Goal: Information Seeking & Learning: Learn about a topic

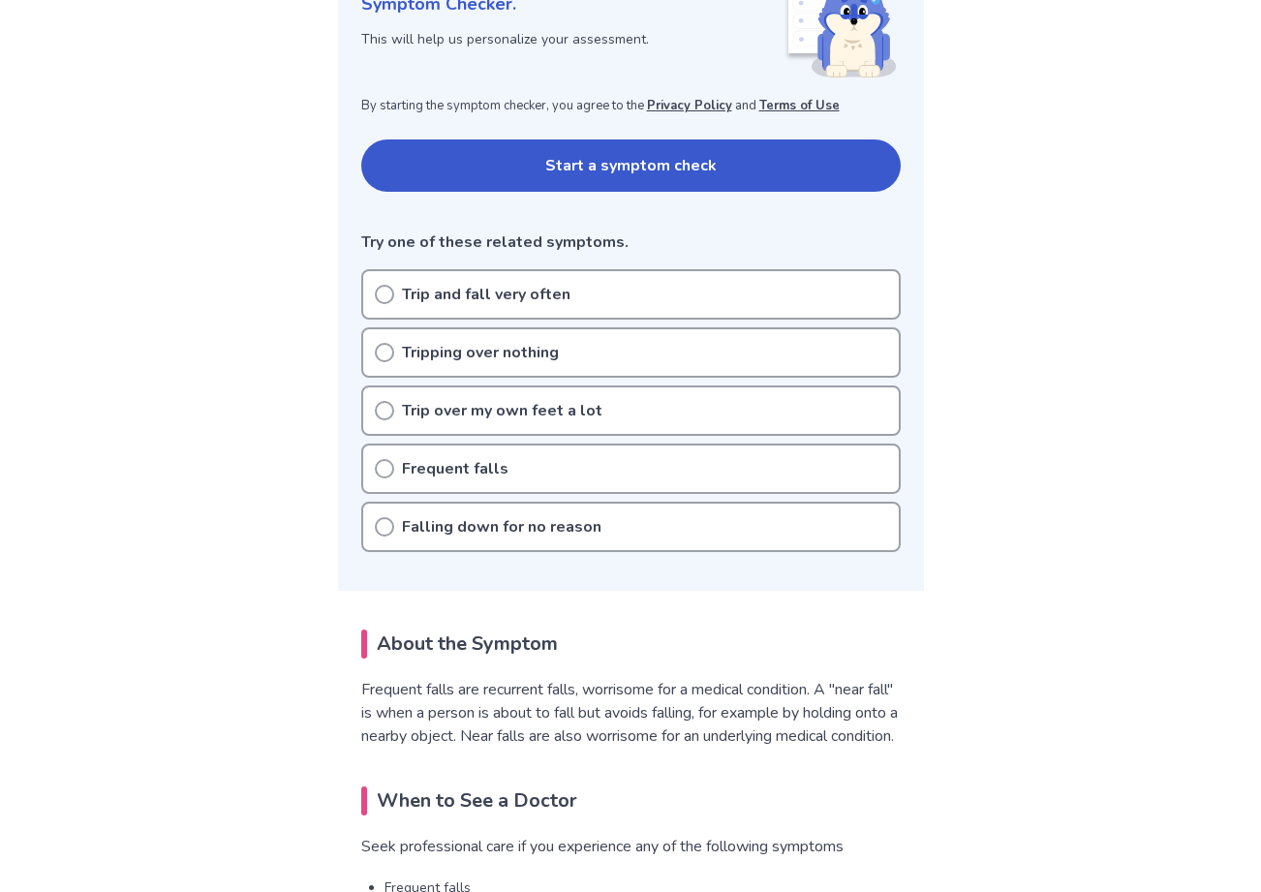
scroll to position [318, 0]
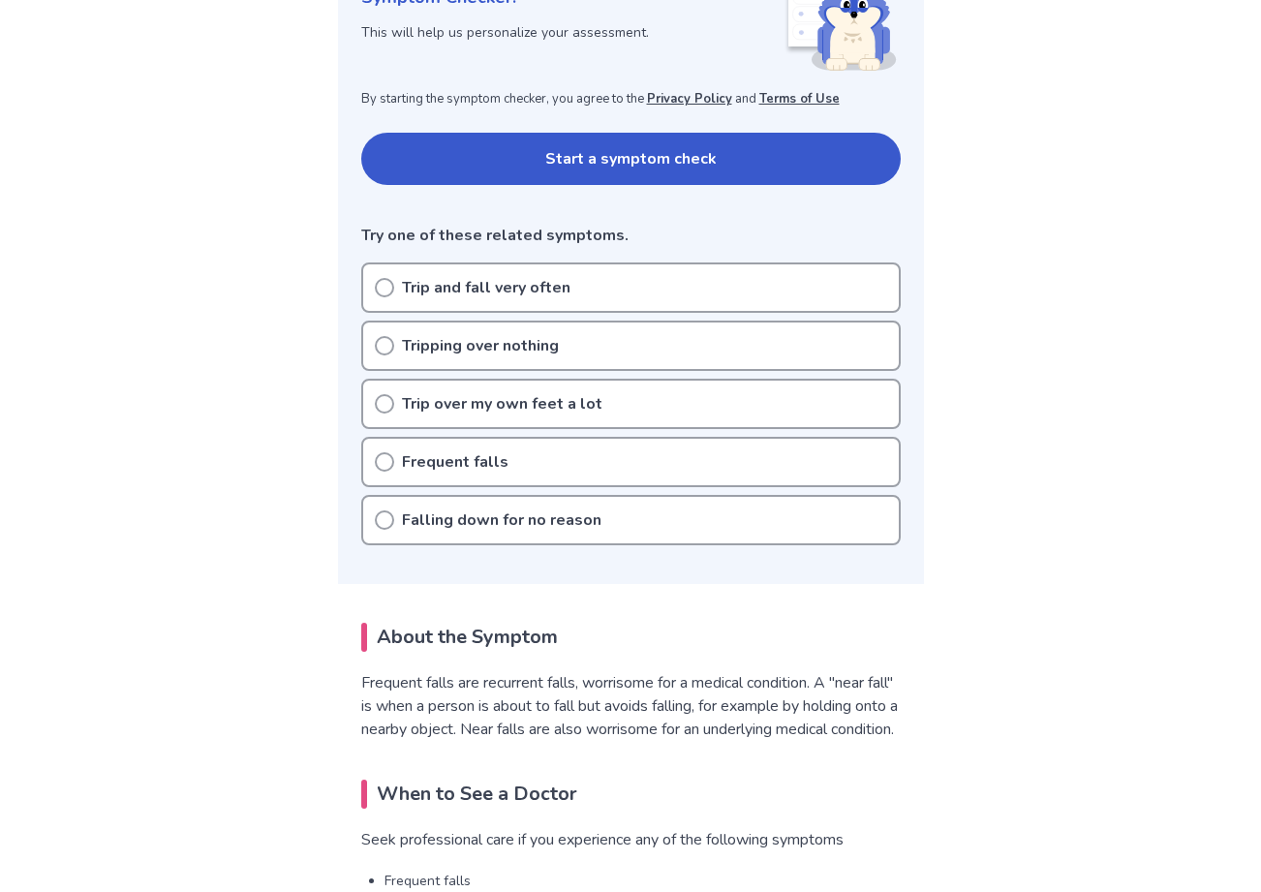
click at [383, 464] on icon at bounding box center [384, 461] width 19 height 19
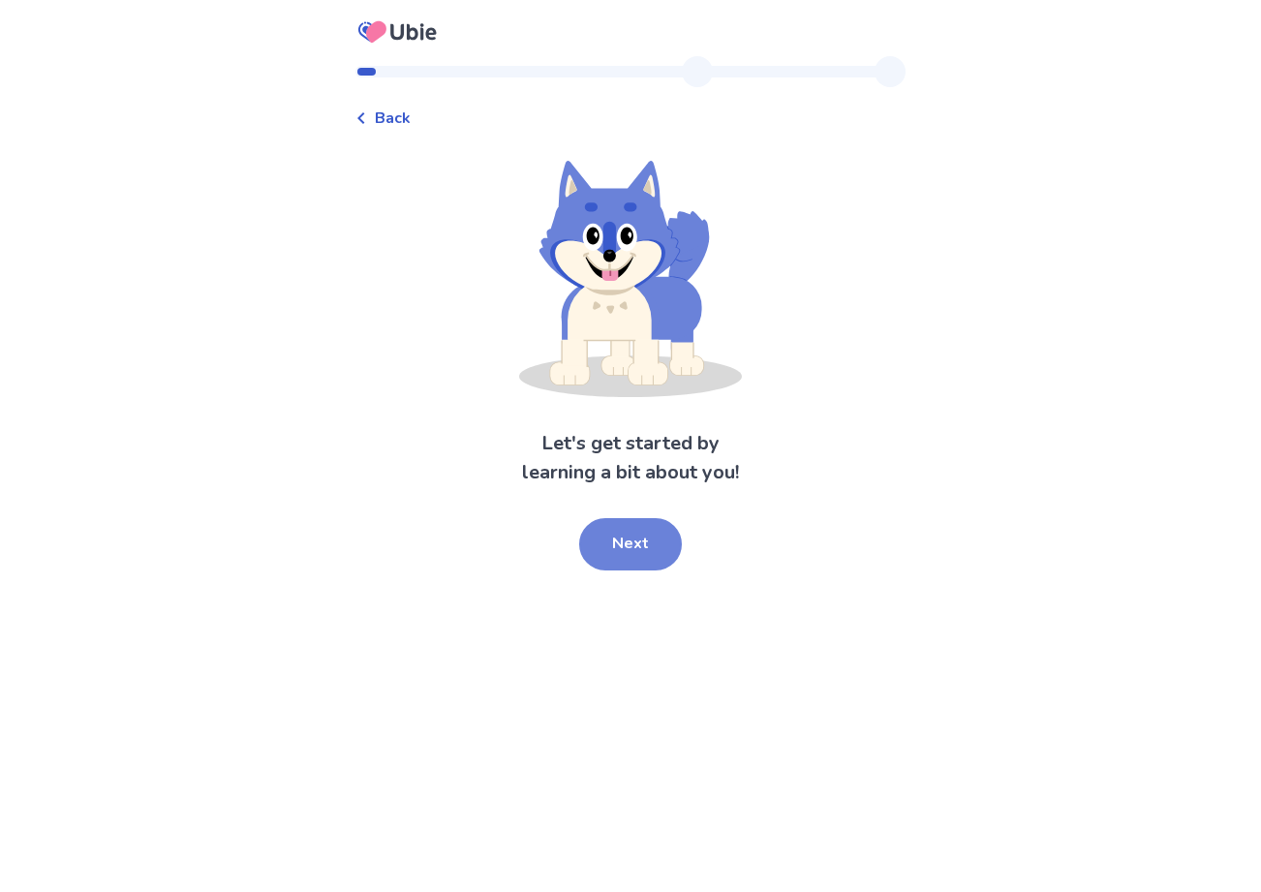
click at [607, 547] on button "Next" at bounding box center [630, 544] width 103 height 52
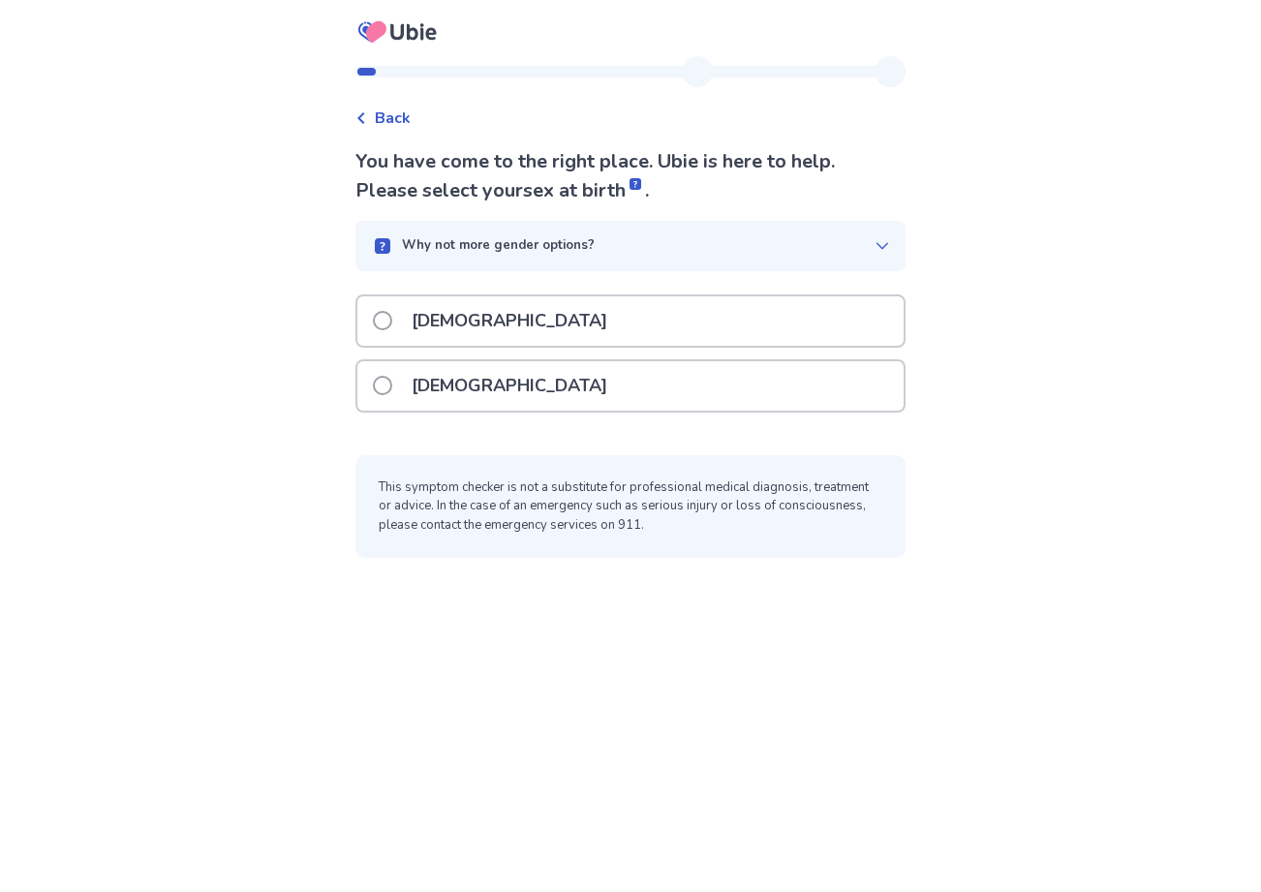
click at [382, 323] on div "Male" at bounding box center [630, 320] width 546 height 49
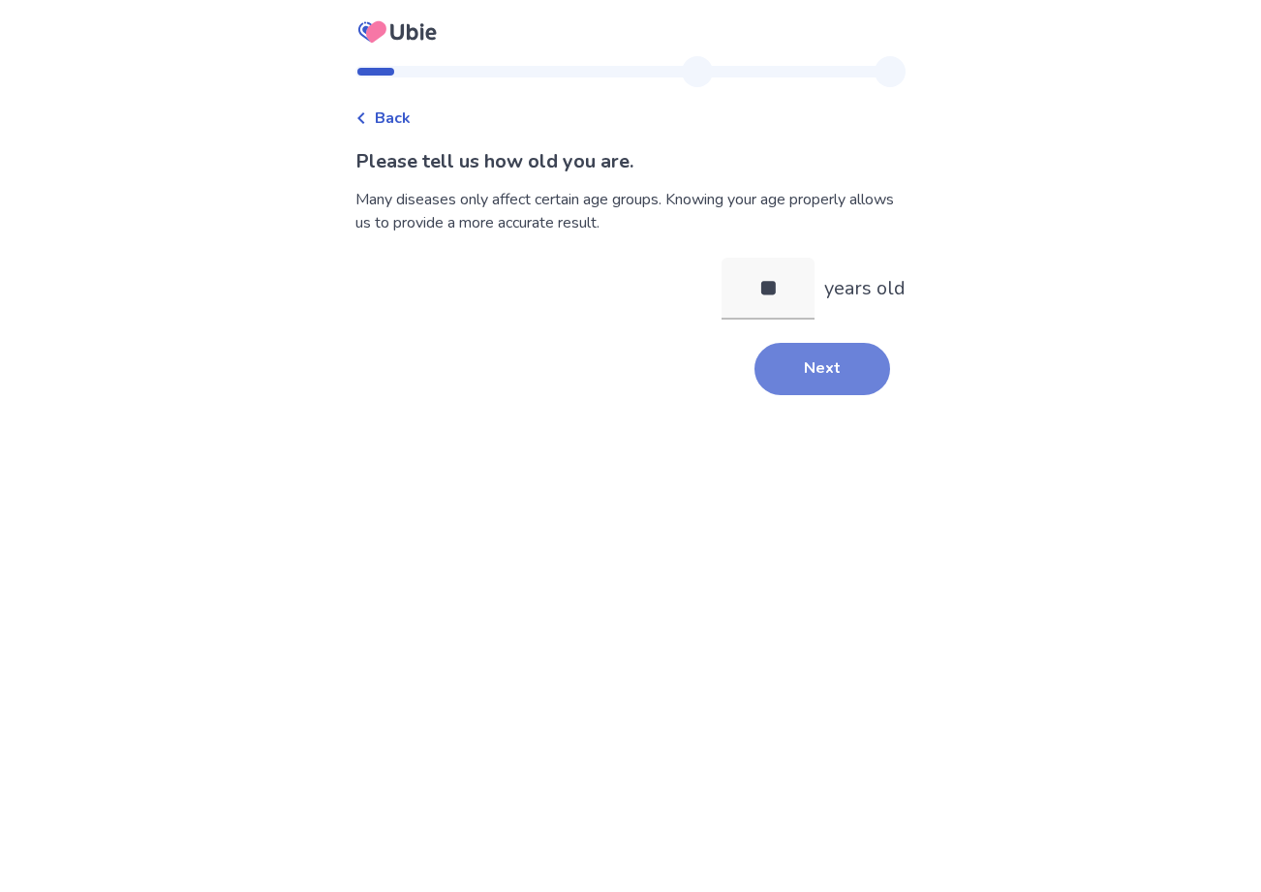
type input "**"
click at [797, 379] on button "Next" at bounding box center [822, 369] width 136 height 52
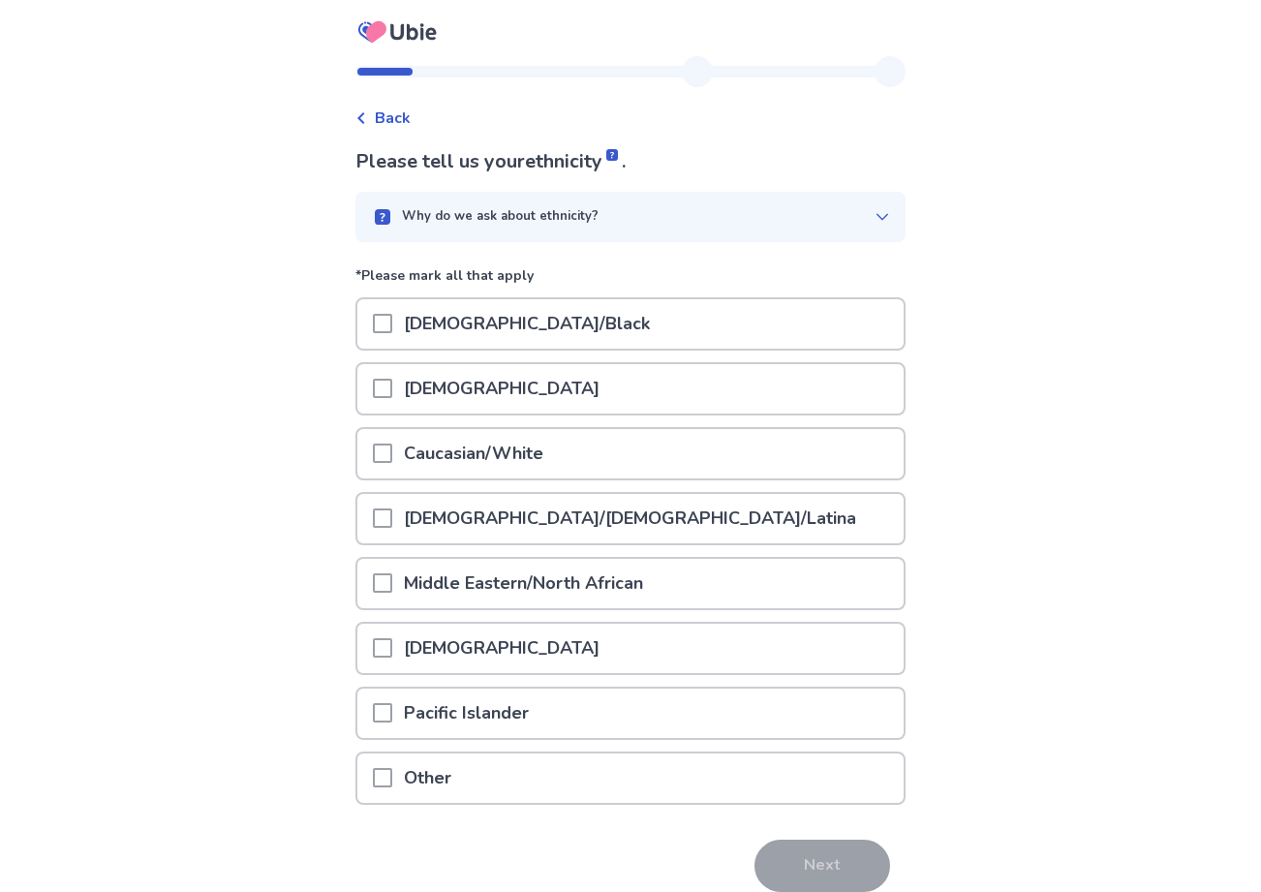
click at [392, 453] on span at bounding box center [382, 453] width 19 height 19
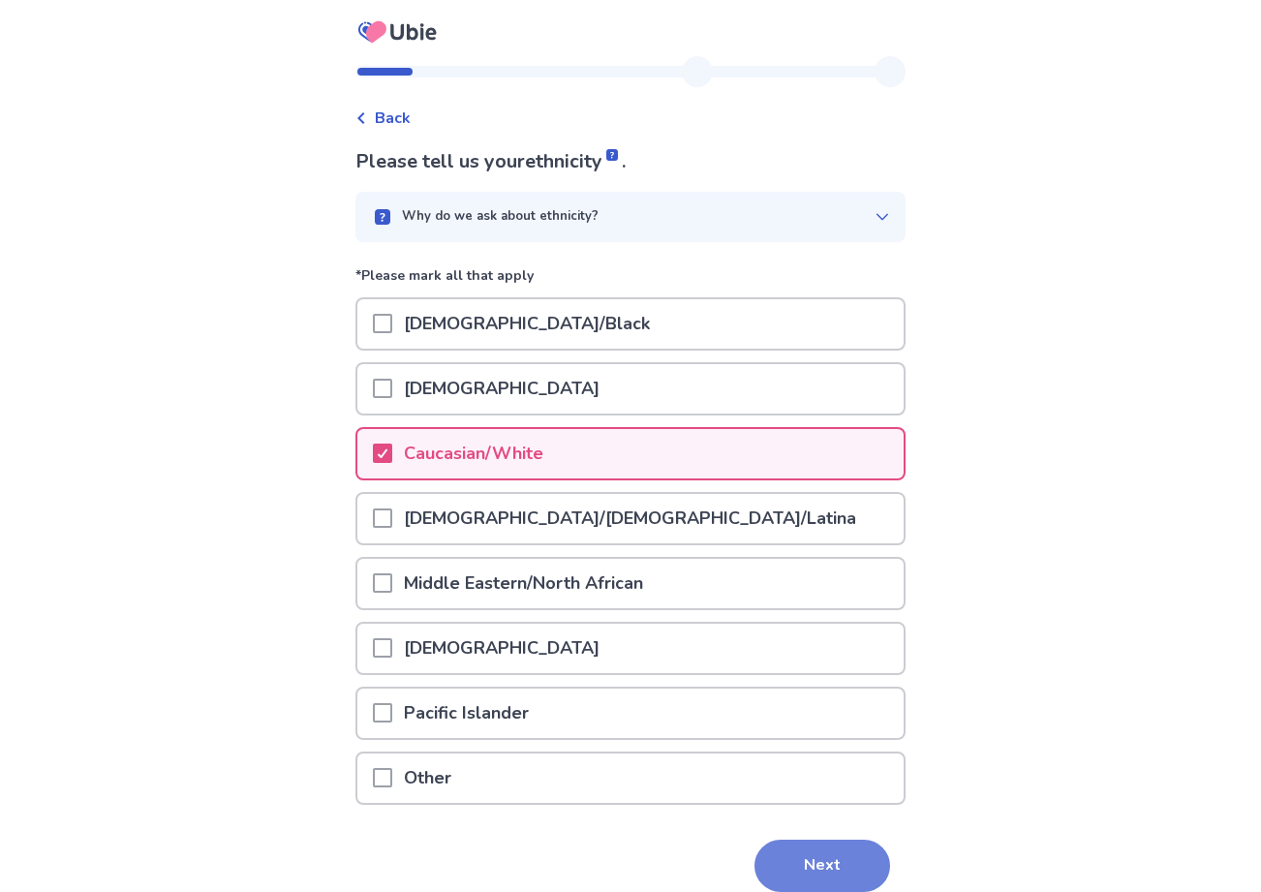
click at [799, 862] on button "Next" at bounding box center [822, 866] width 136 height 52
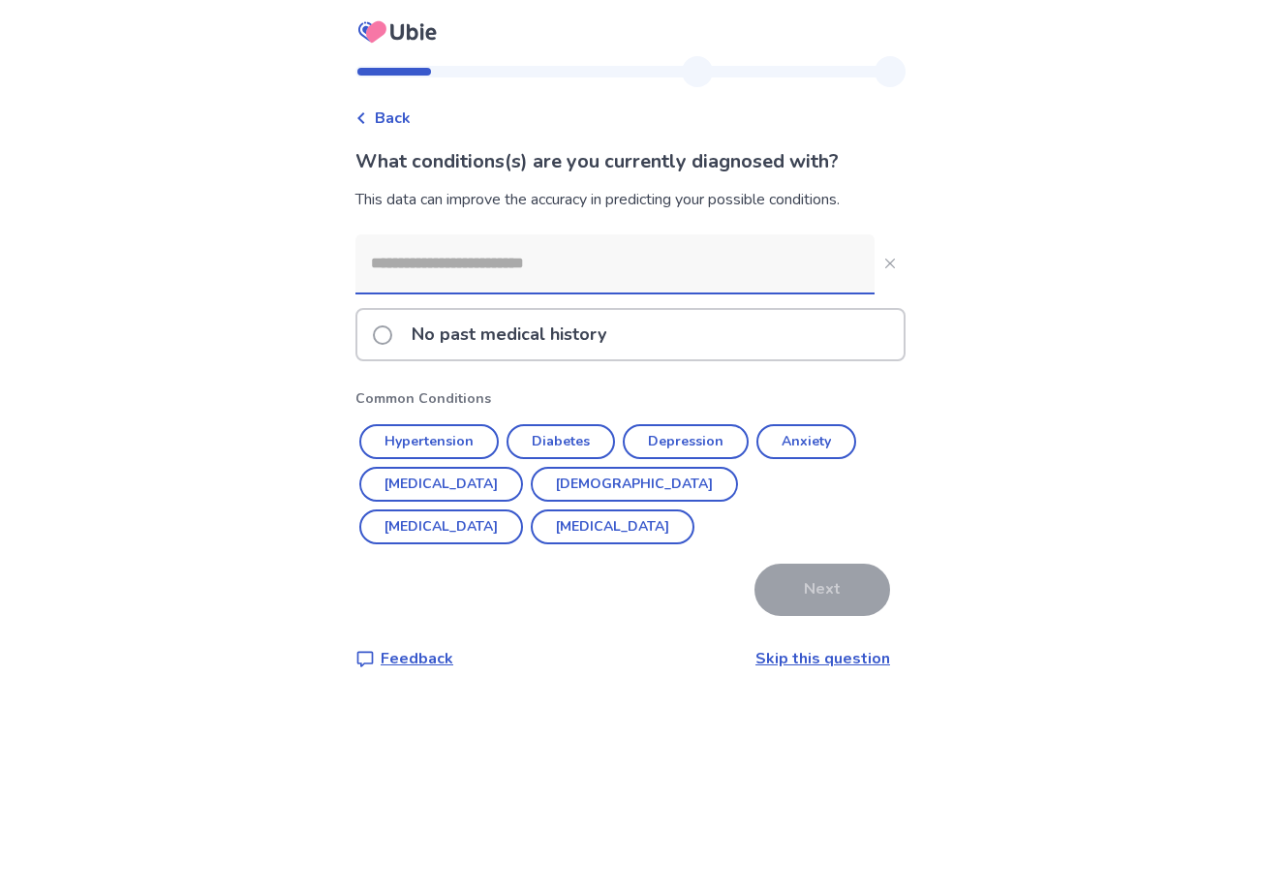
click at [787, 656] on link "Skip this question" at bounding box center [822, 658] width 135 height 21
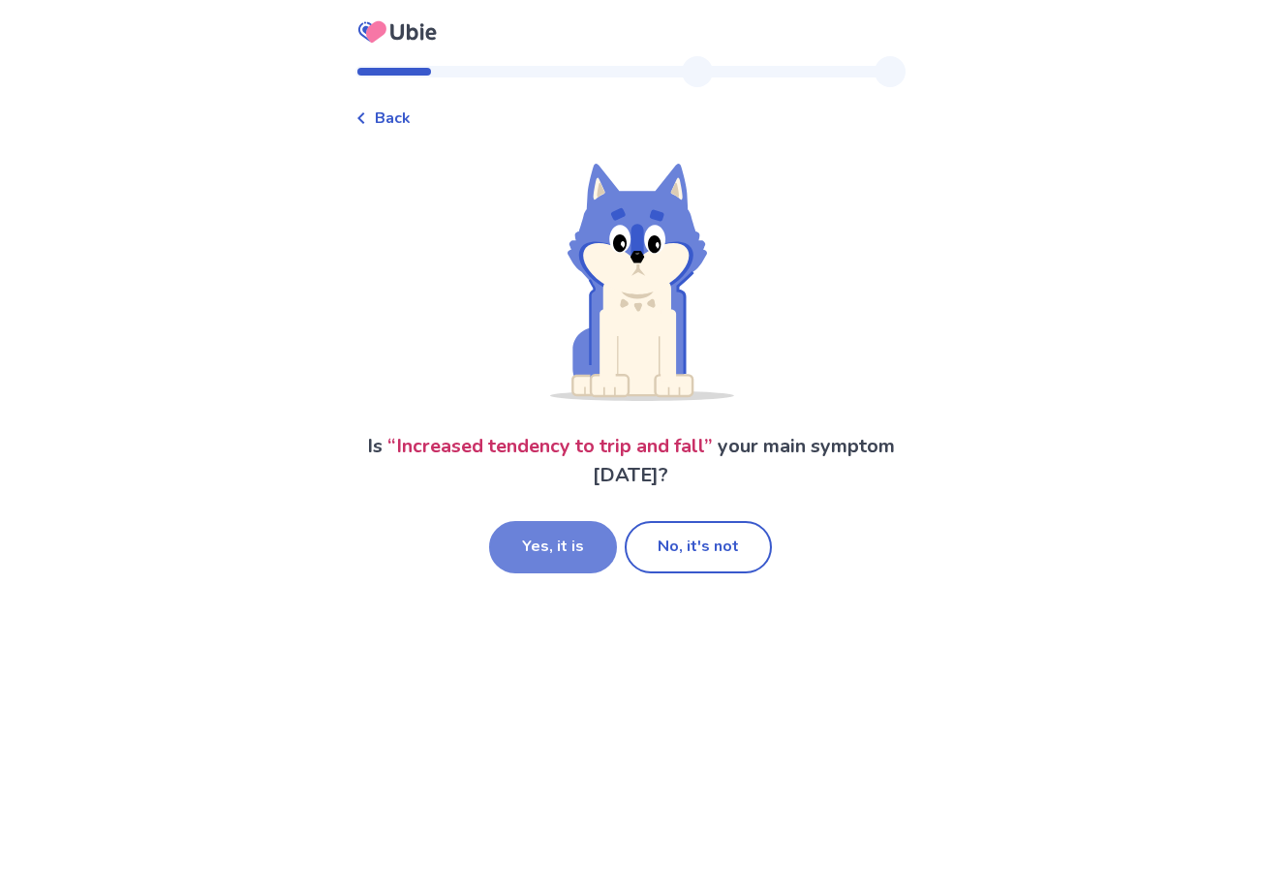
click at [562, 544] on button "Yes, it is" at bounding box center [553, 547] width 128 height 52
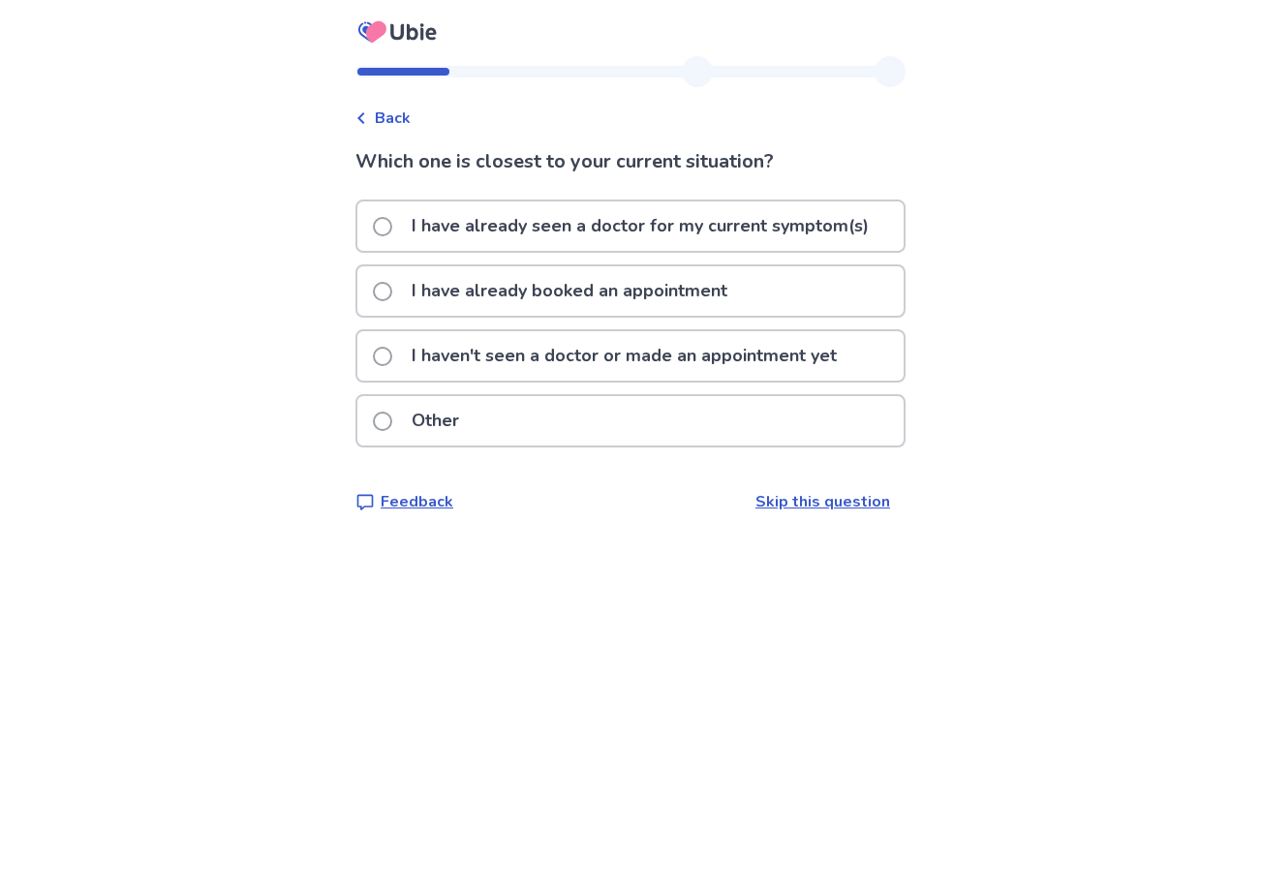
click at [392, 426] on span at bounding box center [382, 421] width 19 height 19
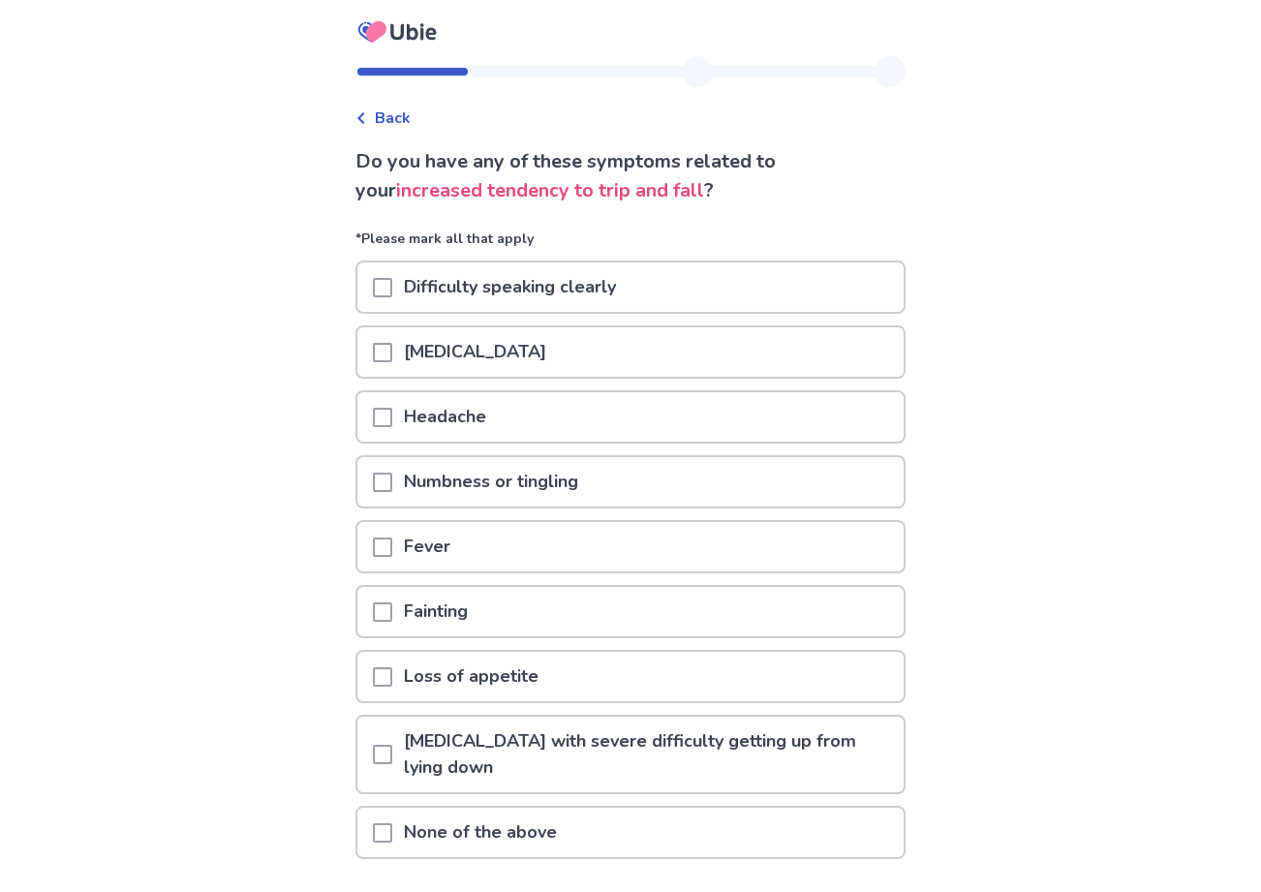
click at [392, 480] on span at bounding box center [382, 482] width 19 height 19
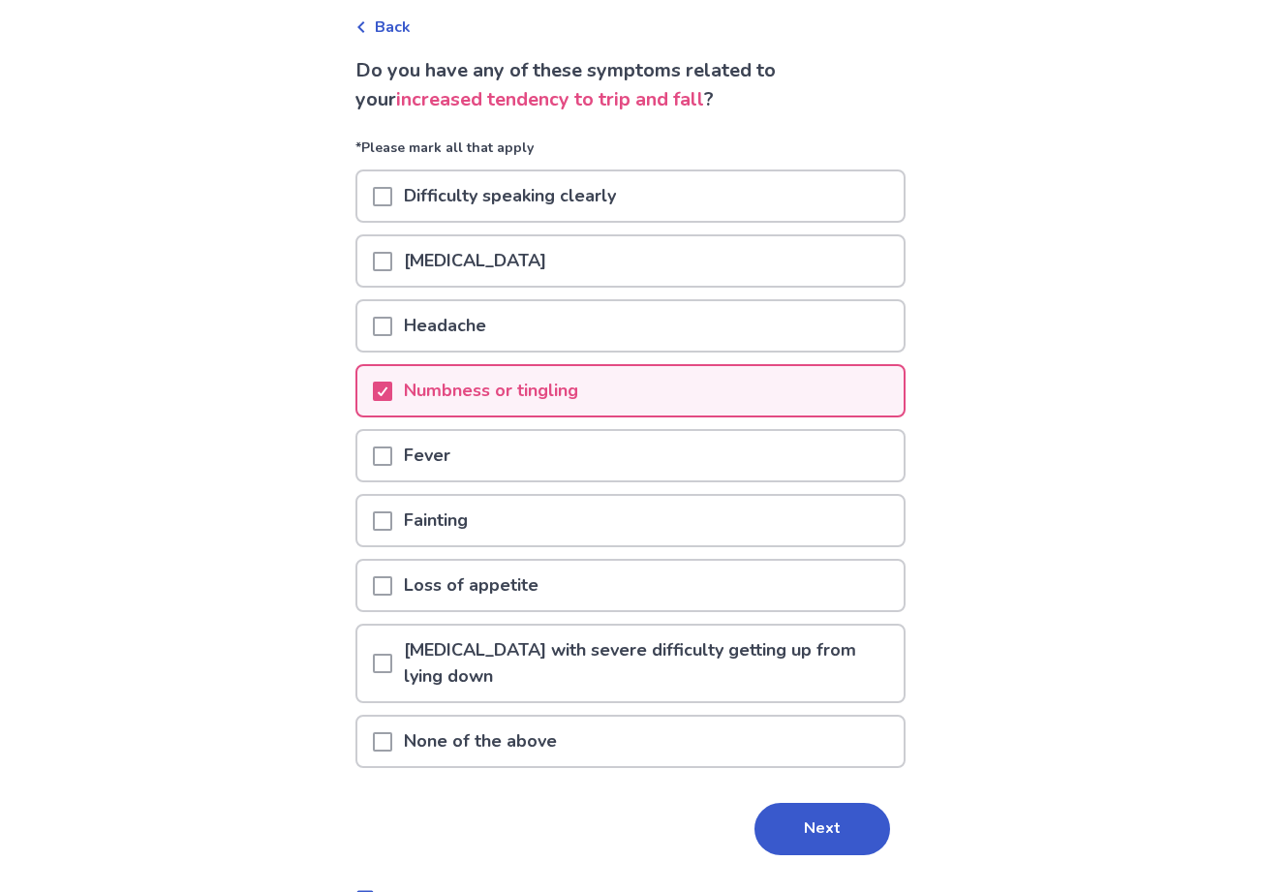
scroll to position [91, 0]
click at [388, 391] on icon at bounding box center [383, 391] width 12 height 10
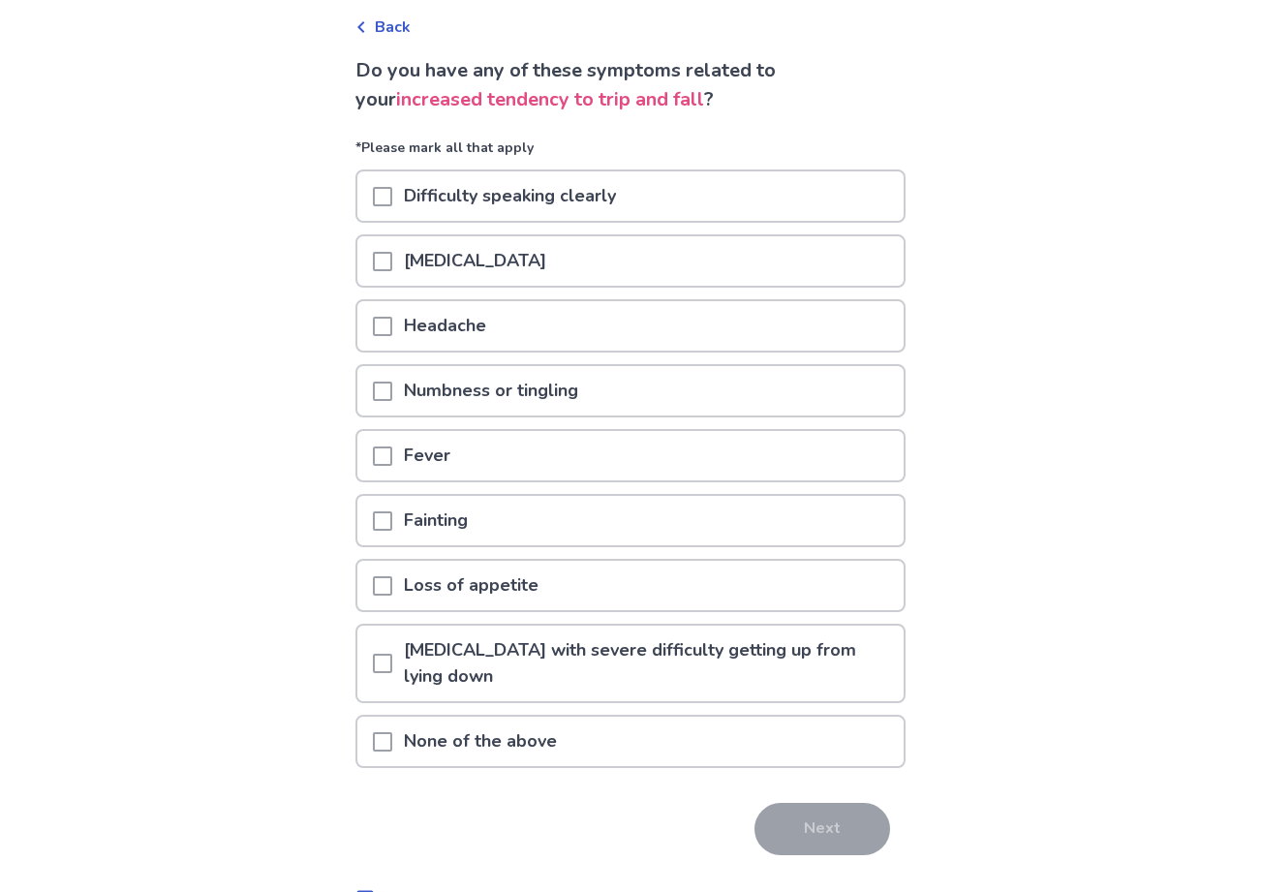
click at [439, 742] on p "None of the above" at bounding box center [480, 741] width 176 height 49
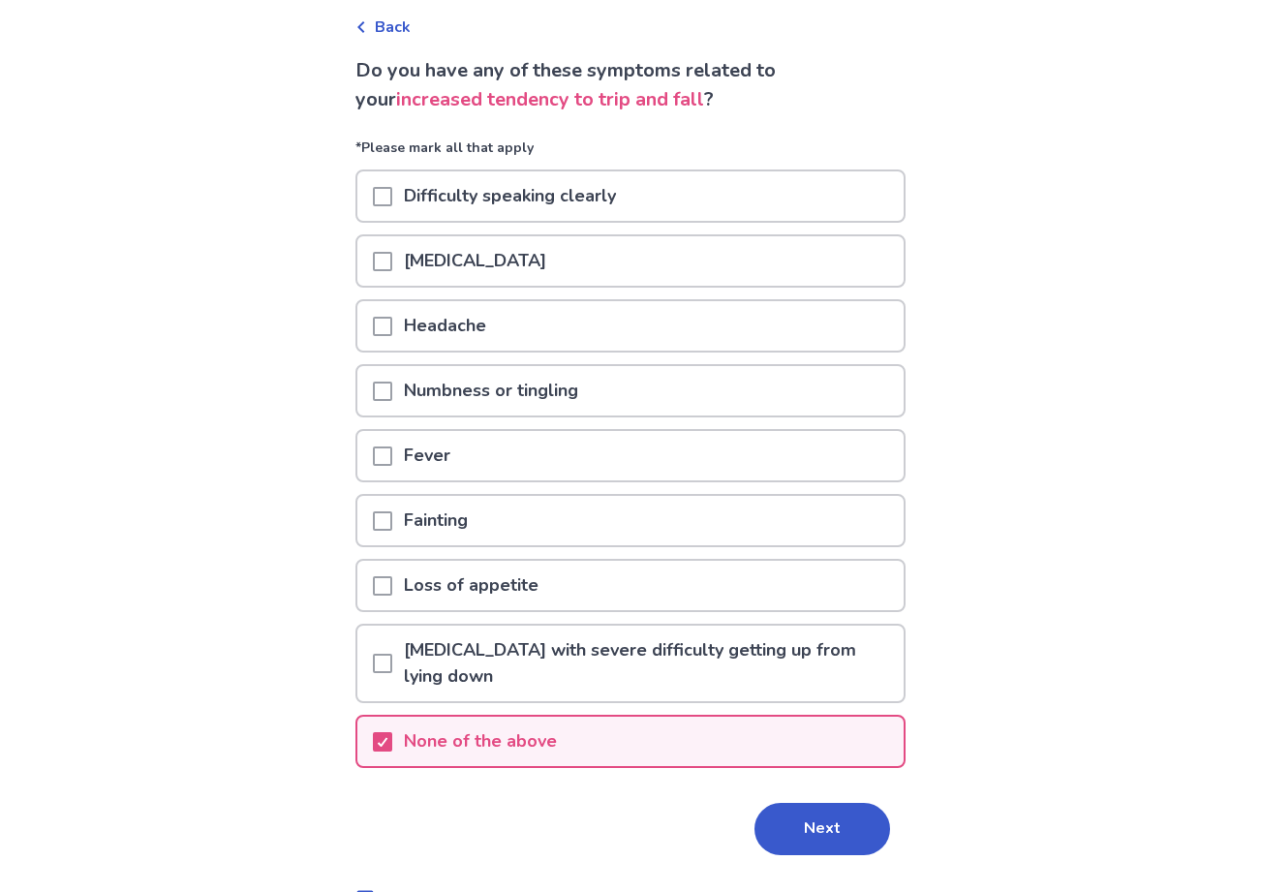
click at [807, 834] on button "Next" at bounding box center [822, 829] width 136 height 52
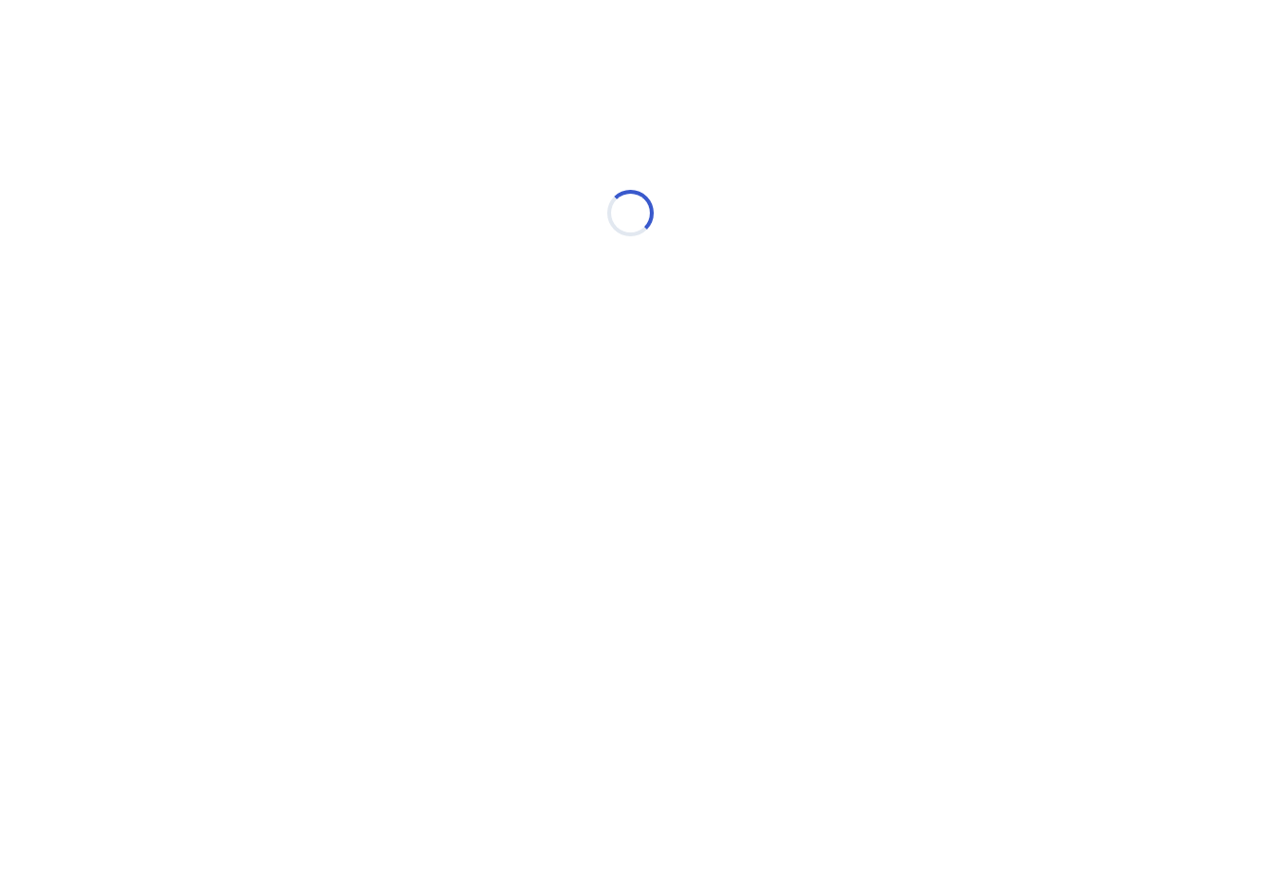
scroll to position [0, 0]
select select "*"
